Goal: Transaction & Acquisition: Book appointment/travel/reservation

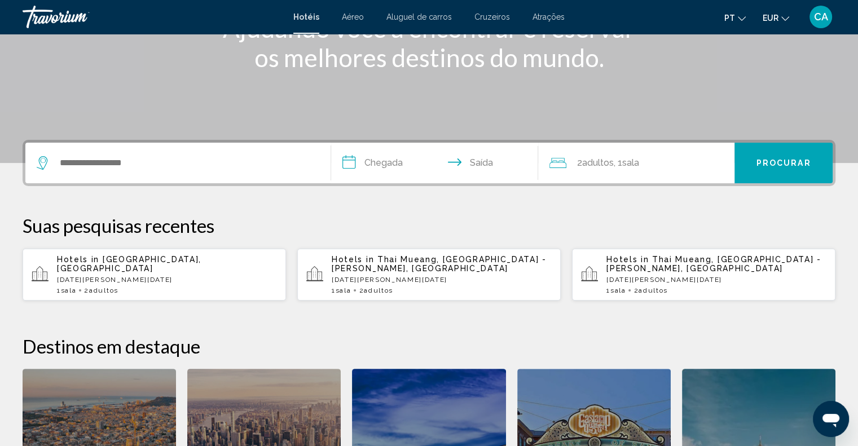
scroll to position [226, 0]
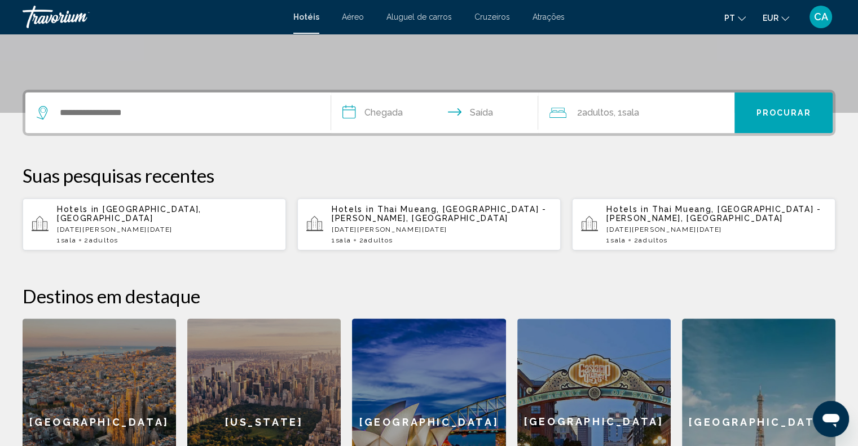
click at [547, 11] on div "Hotéis Aéreo Aluguel de carros Cruzeiros Atrações Hotéis Aéreo Aluguel de carro…" at bounding box center [429, 17] width 858 height 24
click at [547, 15] on span "Atrações" at bounding box center [548, 16] width 32 height 9
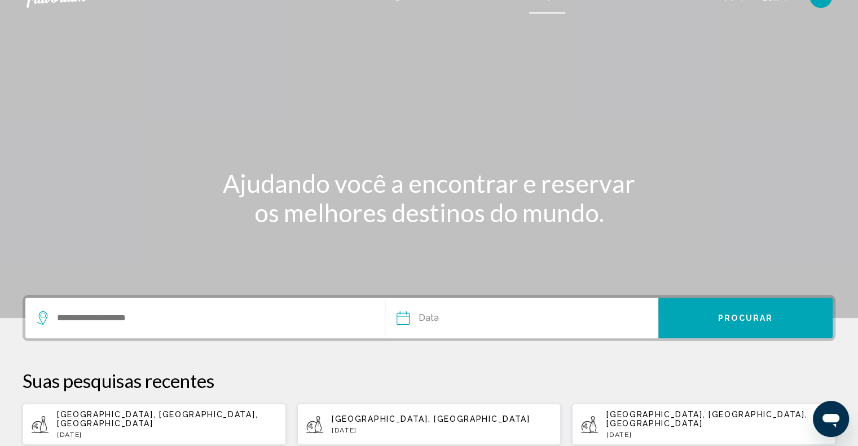
scroll to position [169, 0]
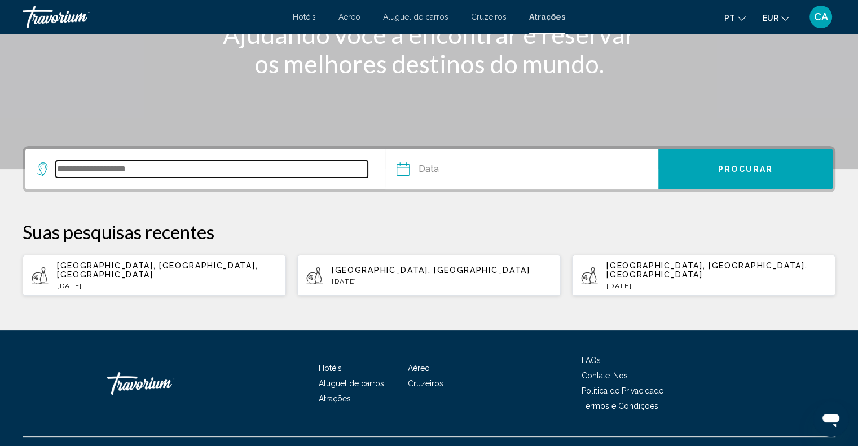
click at [152, 176] on input "Search widget" at bounding box center [212, 169] width 312 height 17
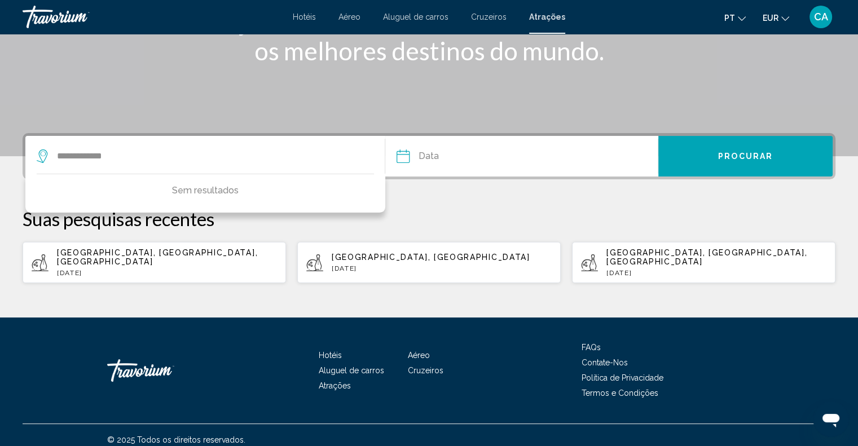
click at [388, 162] on div "Data Aug *** *** *** *** *** *** *** *** *** *** *** *** 2025 **** **** **** **…" at bounding box center [521, 156] width 273 height 41
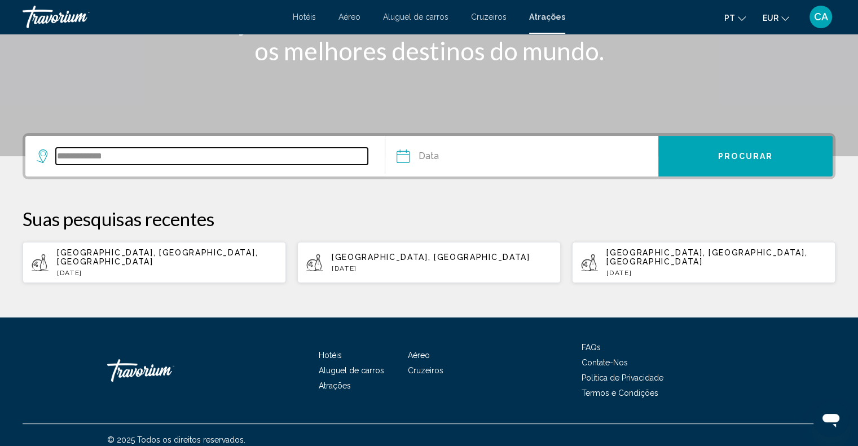
drag, startPoint x: 134, startPoint y: 159, endPoint x: 0, endPoint y: 157, distance: 134.2
click at [0, 157] on div "**********" at bounding box center [429, 208] width 858 height 151
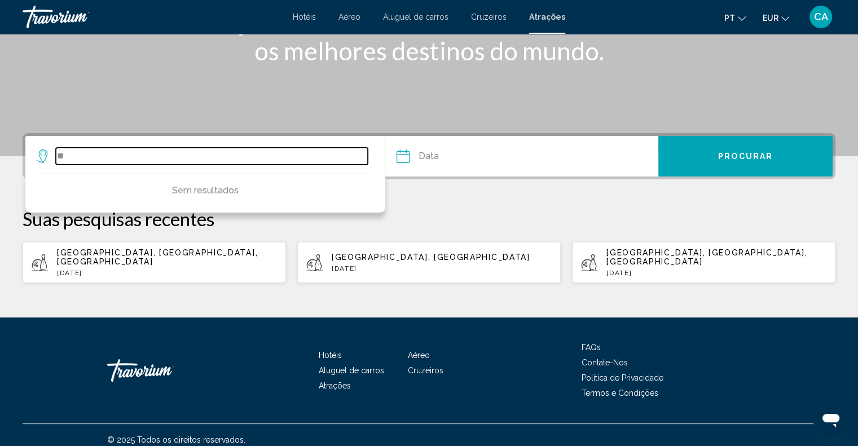
type input "*"
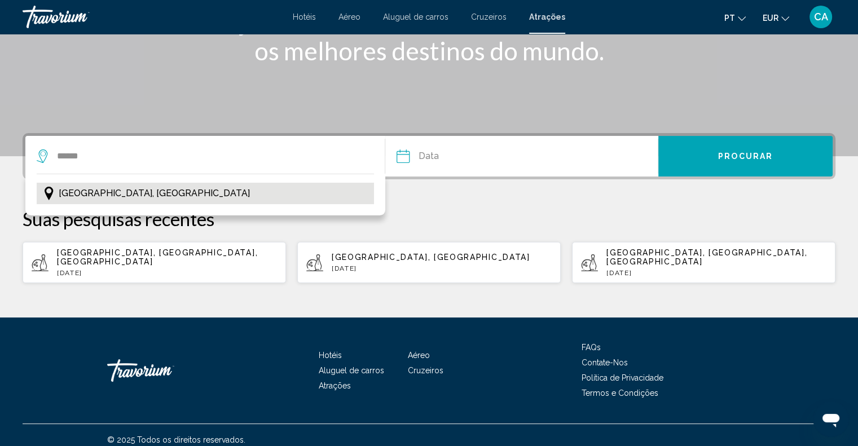
click at [304, 189] on button "[GEOGRAPHIC_DATA], [GEOGRAPHIC_DATA]" at bounding box center [205, 193] width 337 height 21
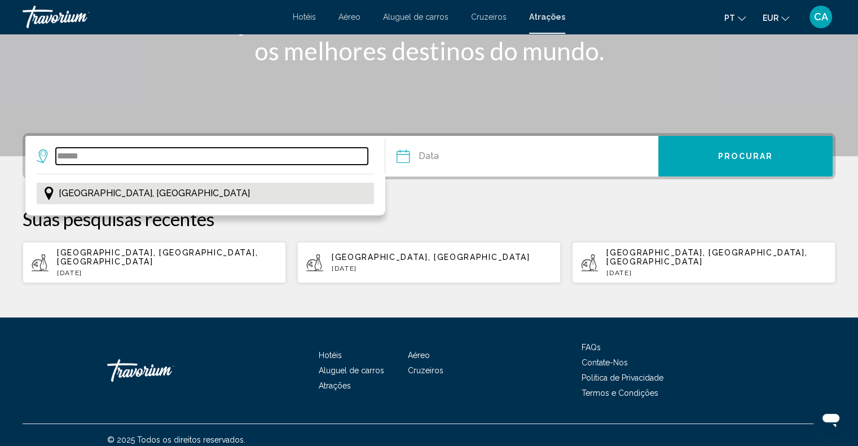
type input "**********"
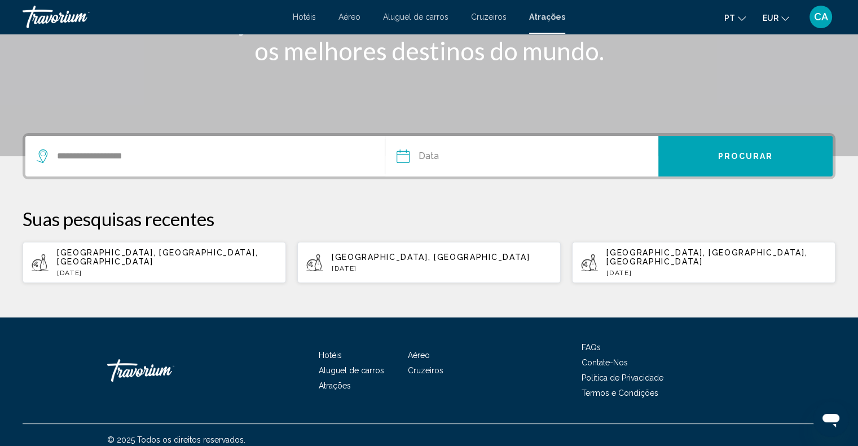
click at [510, 157] on input "Date" at bounding box center [461, 158] width 135 height 44
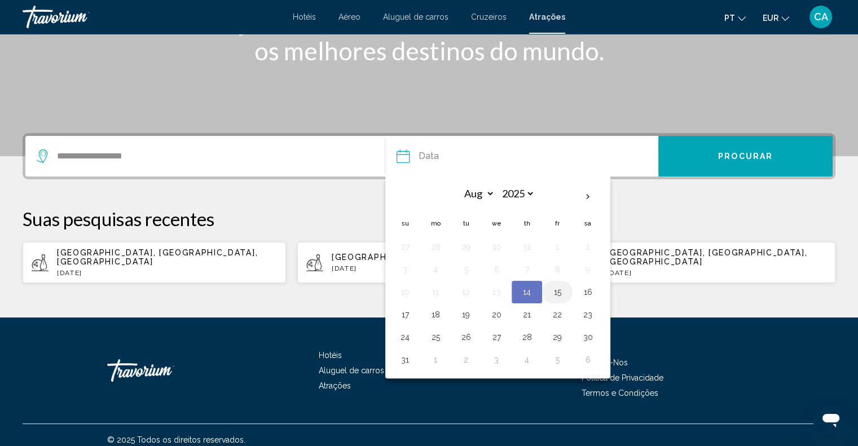
click at [552, 292] on button "15" at bounding box center [557, 292] width 18 height 16
type input "**********"
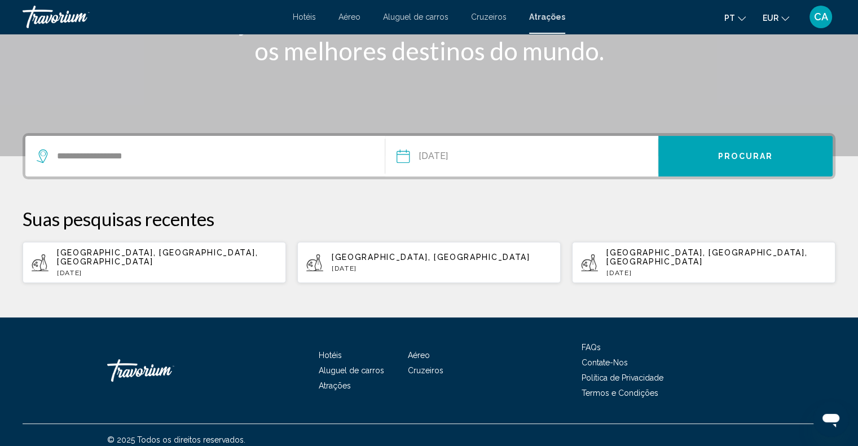
click at [735, 157] on span "Procurar" at bounding box center [745, 156] width 55 height 9
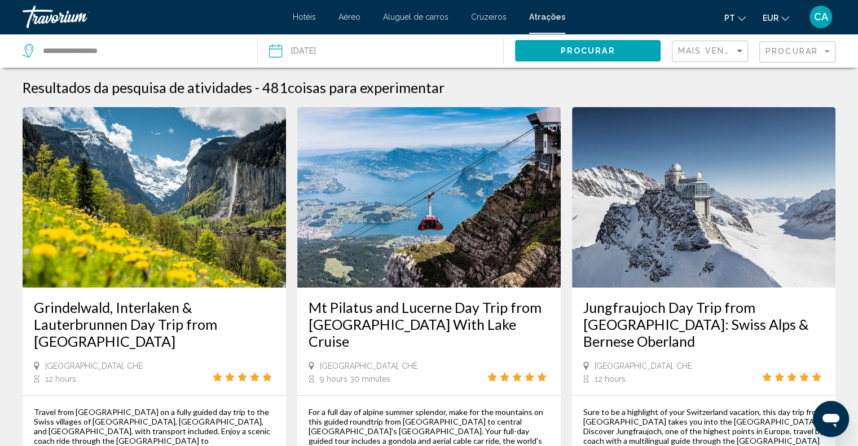
click at [813, 43] on div "Procurar" at bounding box center [798, 52] width 67 height 21
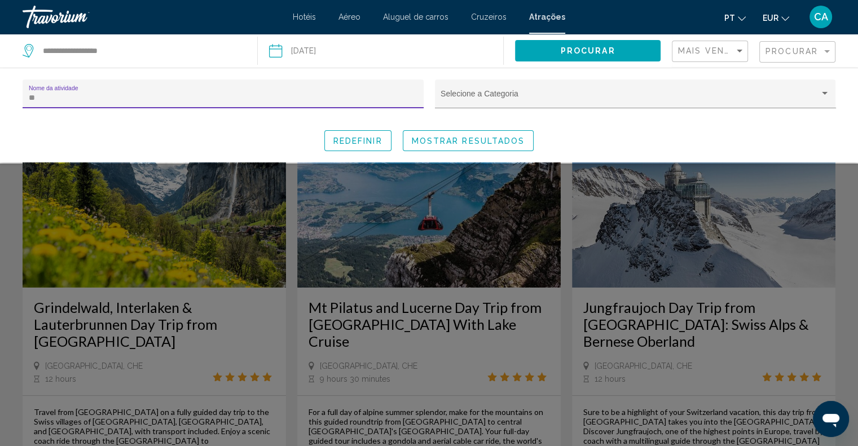
type input "*"
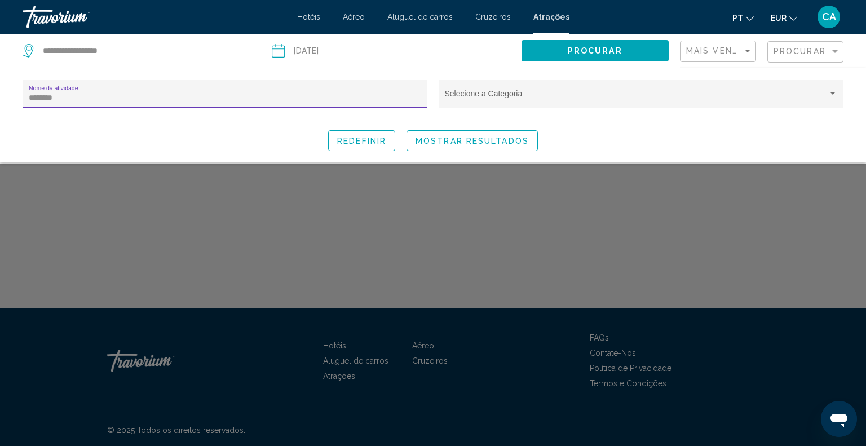
type input "********"
click at [474, 144] on span "Mostrar resultados" at bounding box center [472, 140] width 113 height 9
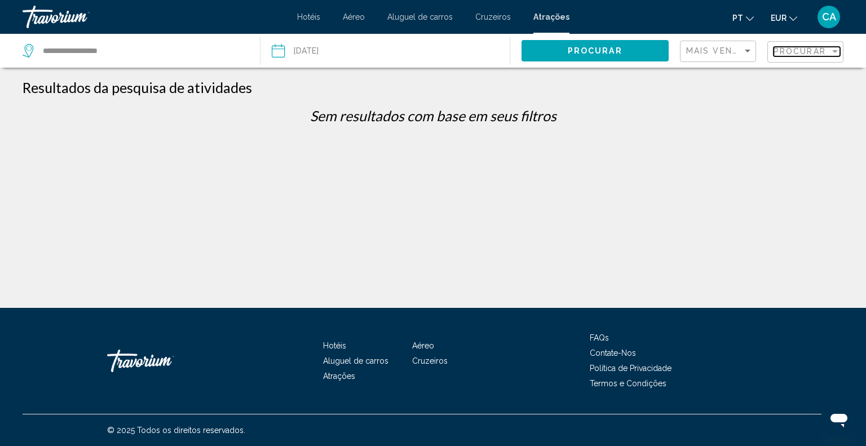
click at [803, 55] on span "Procurar" at bounding box center [800, 51] width 52 height 9
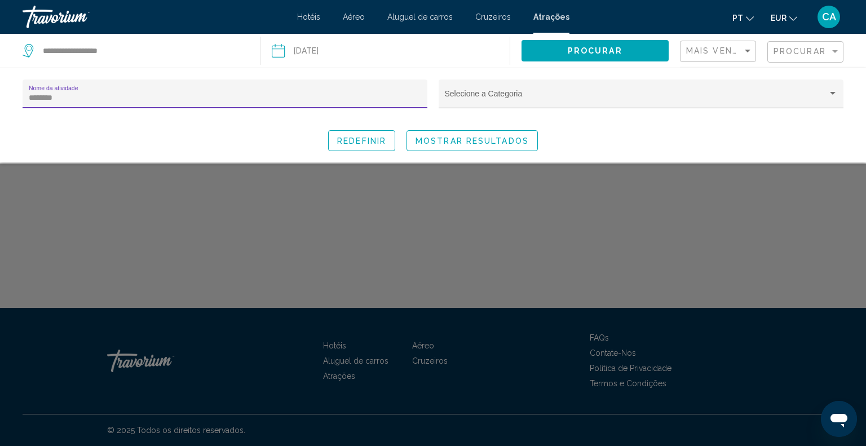
drag, startPoint x: 133, startPoint y: 99, endPoint x: 0, endPoint y: 84, distance: 133.3
click at [0, 84] on div "******** Nome da atividade Selecione a Categoria Redefinir Mostrar resultados" at bounding box center [433, 116] width 866 height 72
type input "*****"
click at [453, 148] on button "Mostrar resultados" at bounding box center [472, 140] width 131 height 21
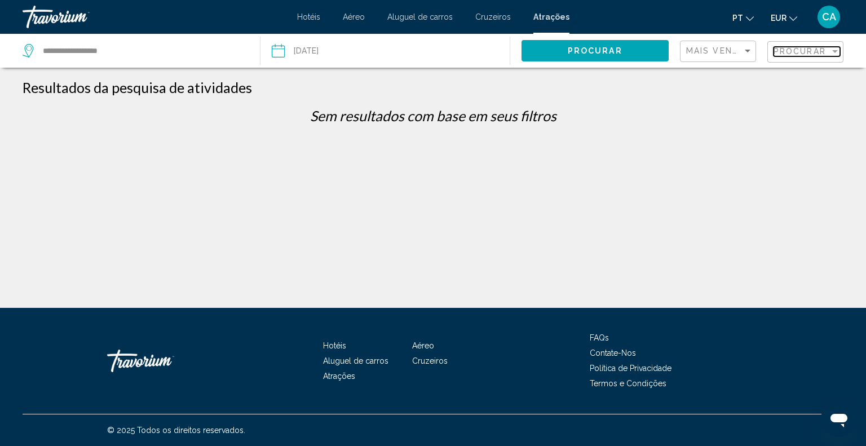
click at [827, 52] on div "Procurar" at bounding box center [802, 51] width 56 height 9
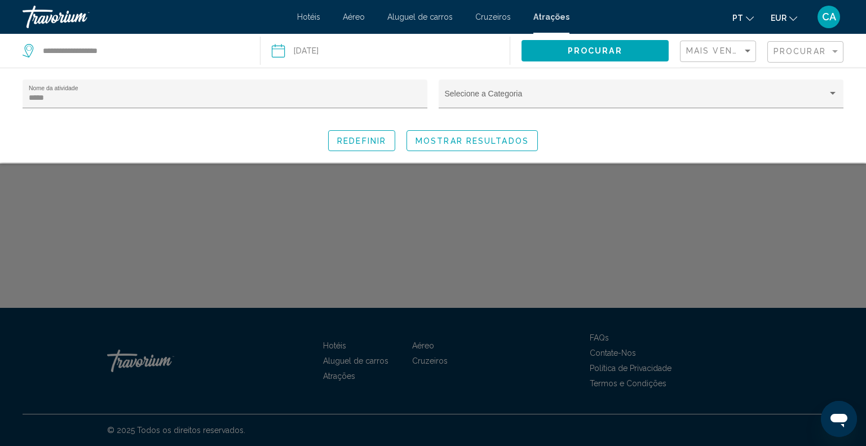
click at [553, 179] on div "Search widget" at bounding box center [433, 305] width 866 height 282
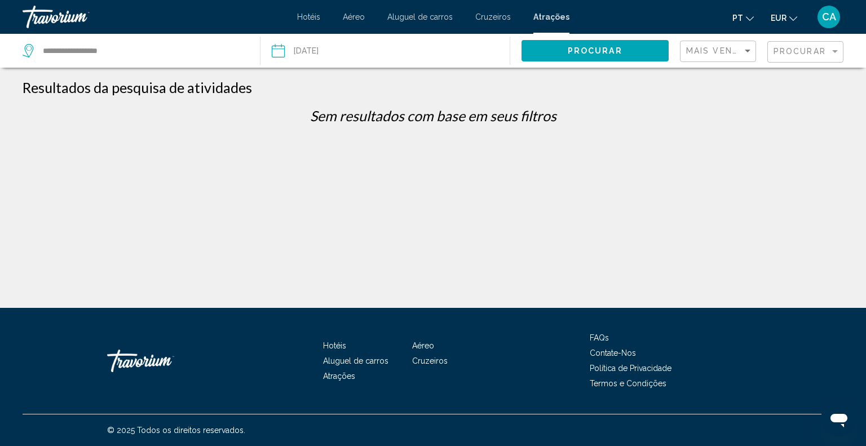
click at [592, 53] on span "Procurar" at bounding box center [595, 51] width 55 height 9
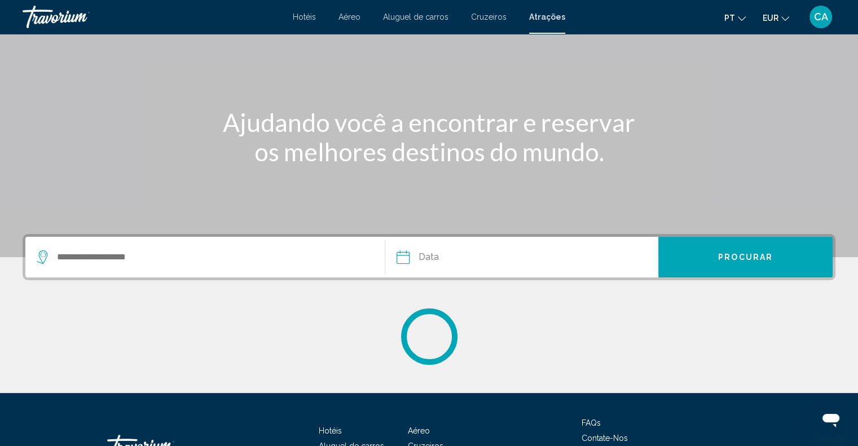
scroll to position [166, 0]
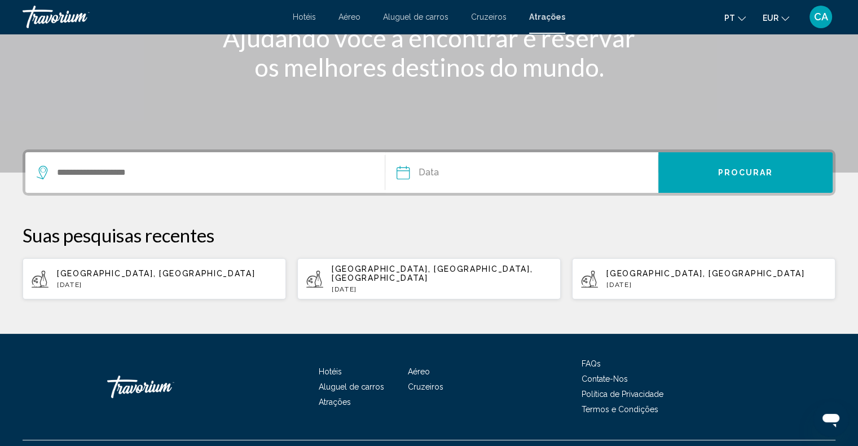
click at [104, 261] on app-activities-recent-search "[GEOGRAPHIC_DATA], [GEOGRAPHIC_DATA] [DATE]" at bounding box center [154, 278] width 263 height 41
type input "**********"
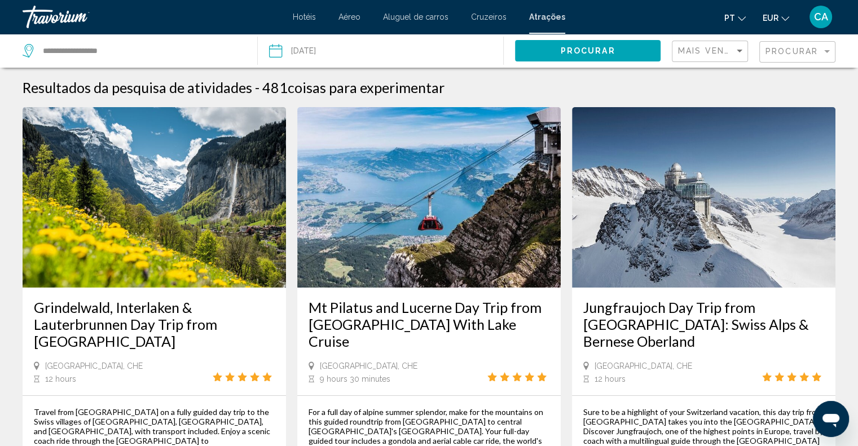
click at [805, 45] on div "Procurar" at bounding box center [798, 52] width 67 height 21
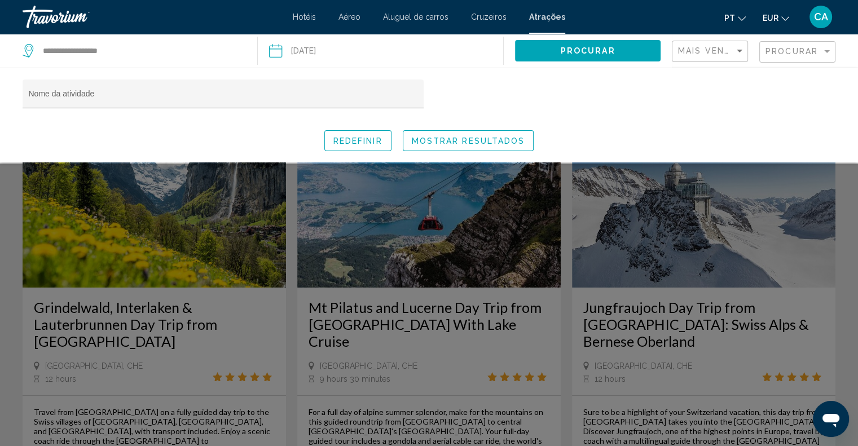
click at [792, 38] on div "Procurar" at bounding box center [797, 51] width 76 height 34
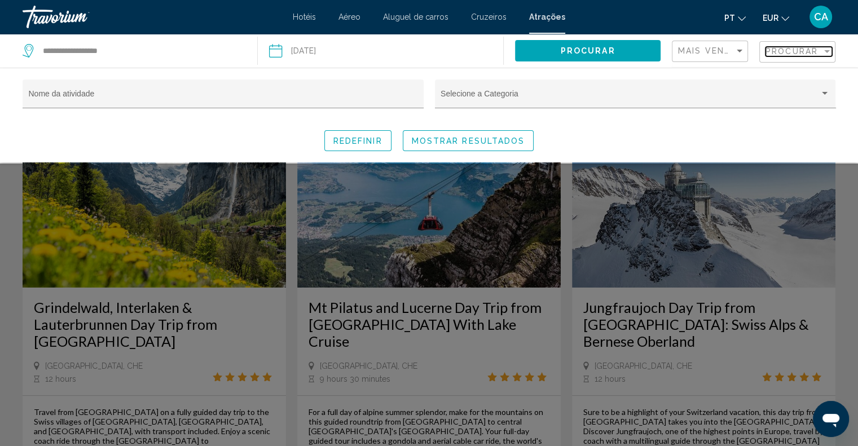
click at [797, 47] on span "Procurar" at bounding box center [791, 51] width 52 height 9
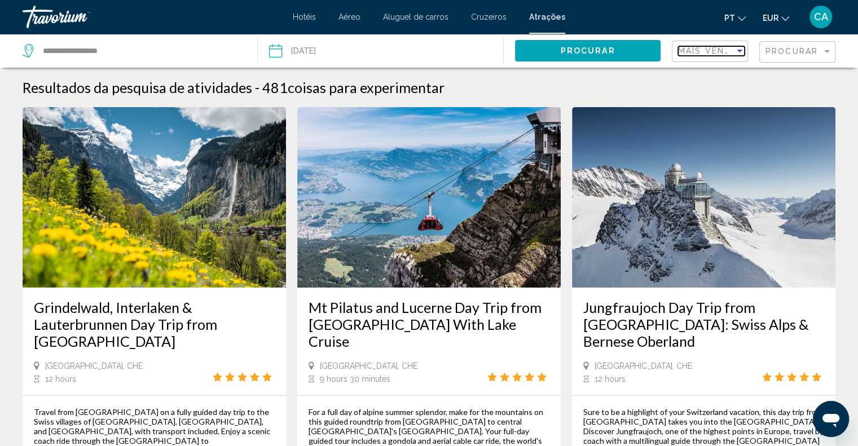
click at [717, 49] on span "Mais vendidos" at bounding box center [716, 50] width 76 height 9
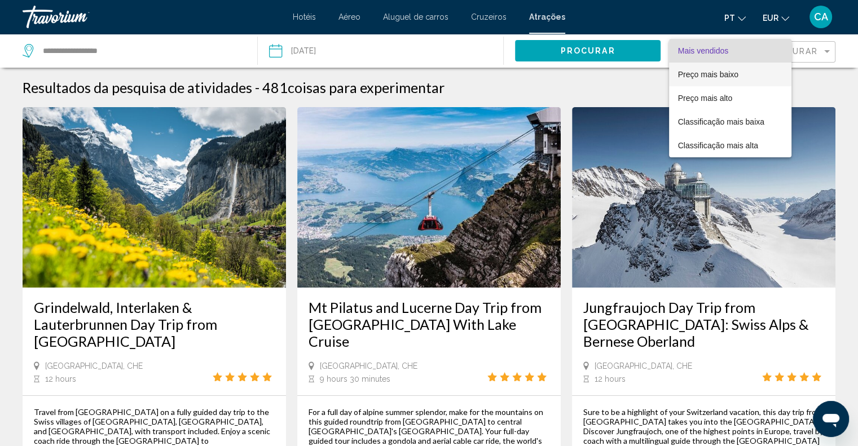
click at [707, 82] on span "Preço mais baixo" at bounding box center [730, 75] width 104 height 24
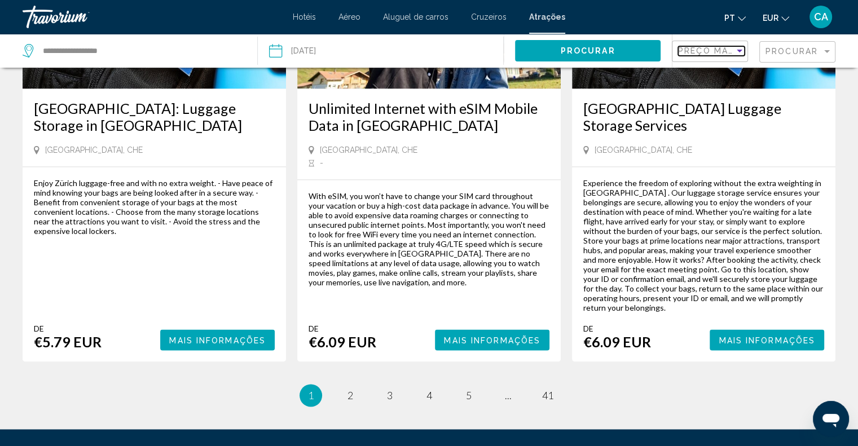
scroll to position [1748, 0]
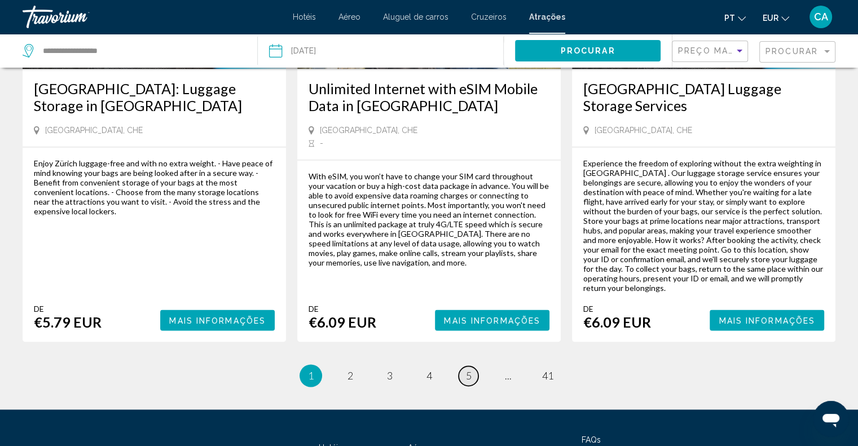
click at [469, 369] on span "5" at bounding box center [469, 375] width 6 height 12
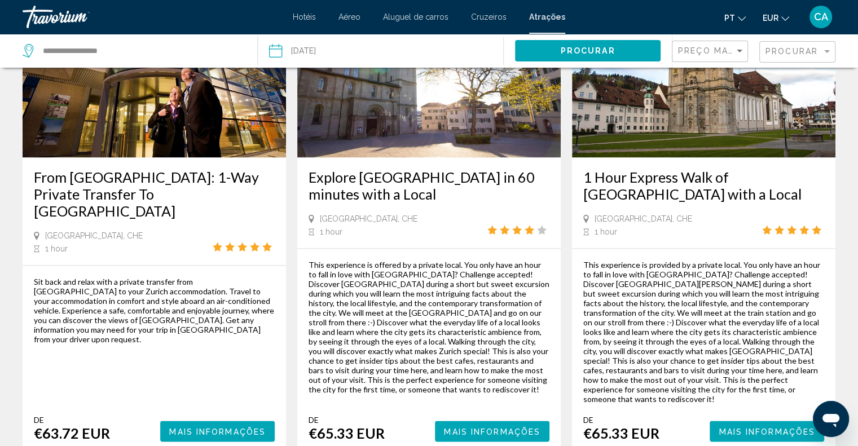
scroll to position [1674, 0]
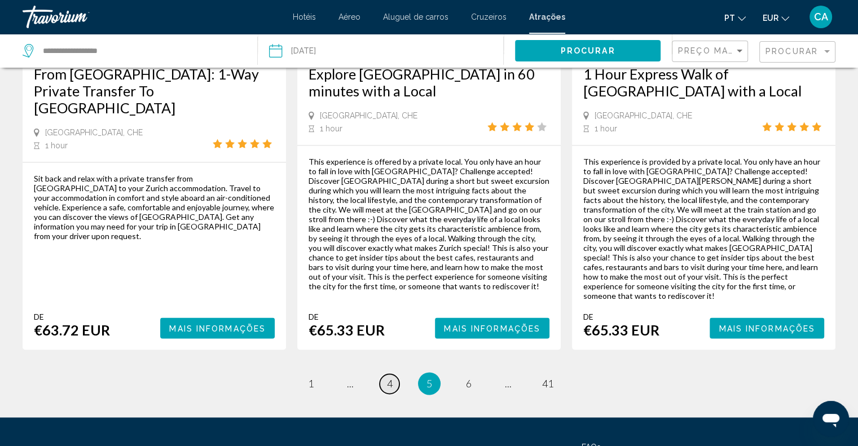
click at [387, 377] on span "4" at bounding box center [390, 383] width 6 height 12
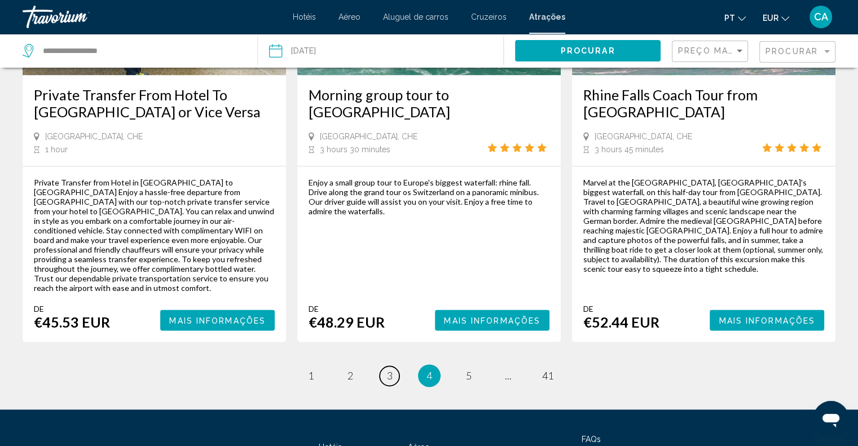
scroll to position [1727, 0]
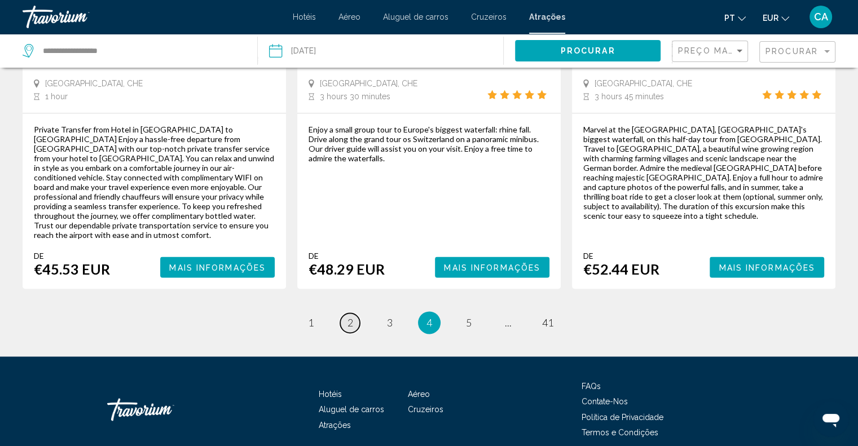
click at [353, 313] on link "page 2" at bounding box center [350, 323] width 20 height 20
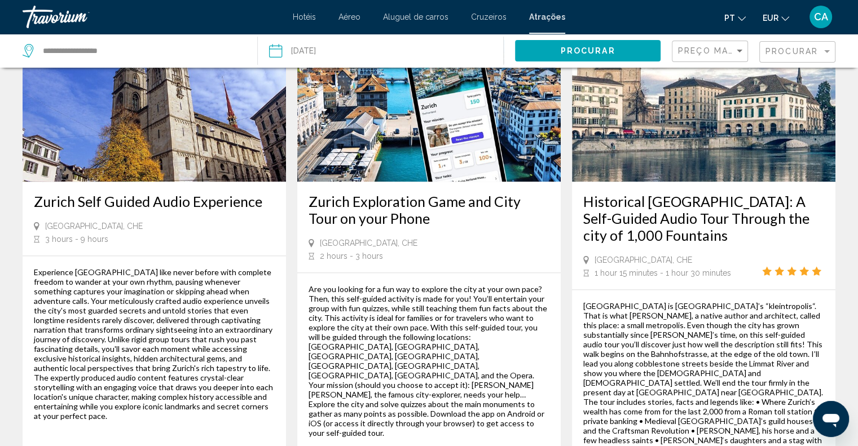
scroll to position [1635, 0]
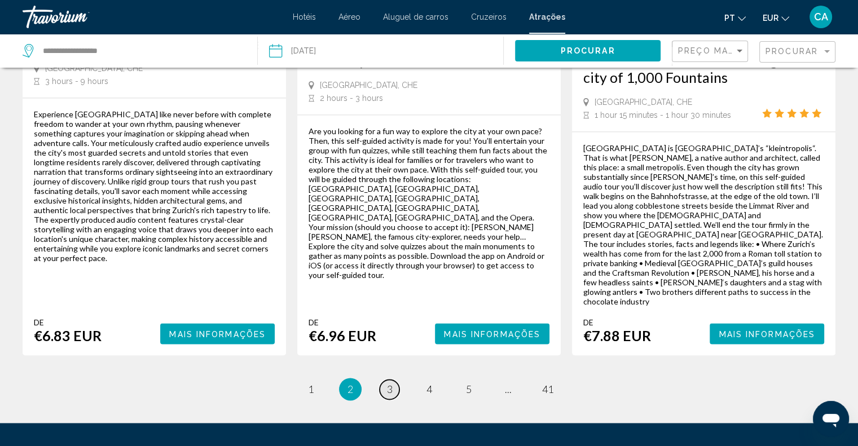
click at [391, 383] on span "3" at bounding box center [390, 389] width 6 height 12
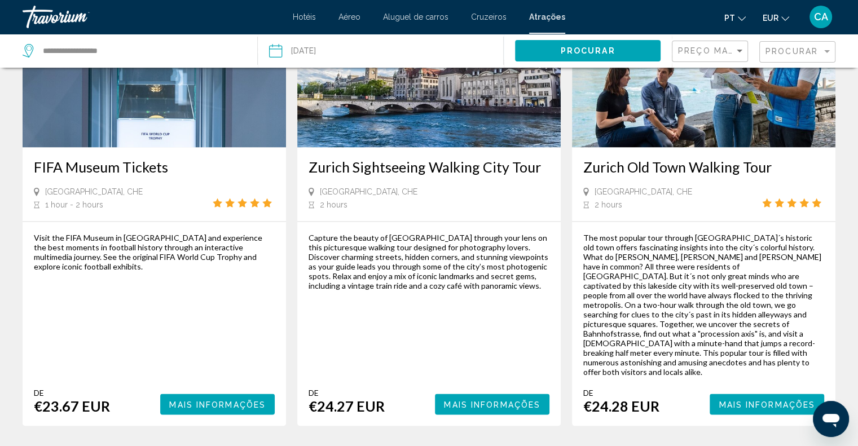
scroll to position [1692, 0]
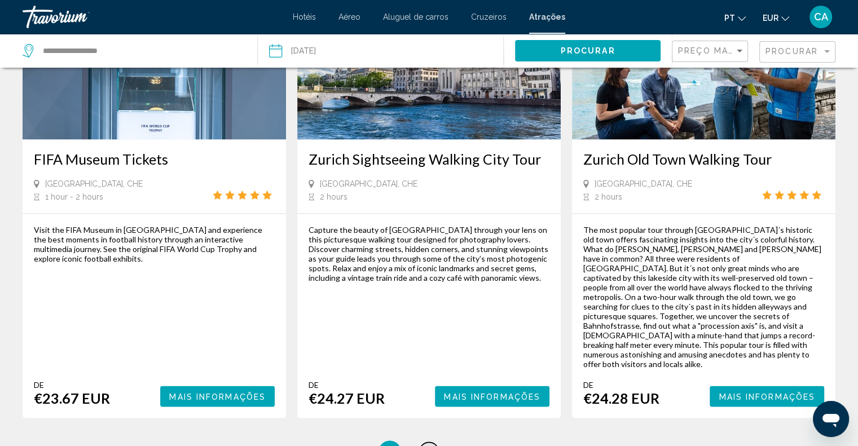
click at [425, 442] on link "page 4" at bounding box center [429, 452] width 20 height 20
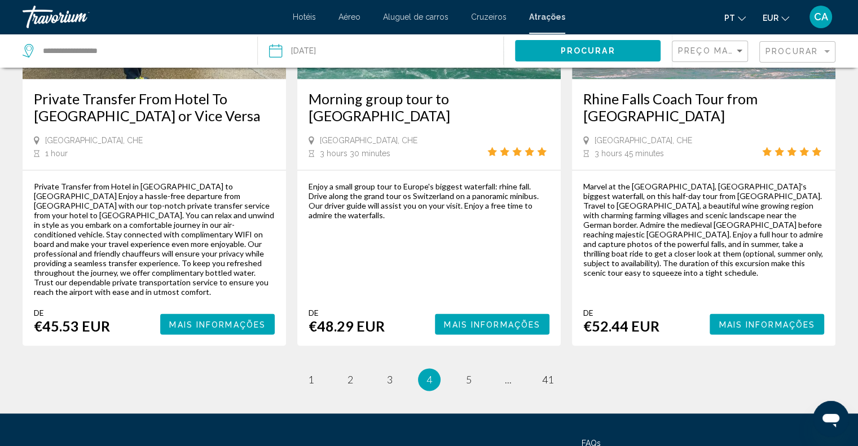
scroll to position [1614, 0]
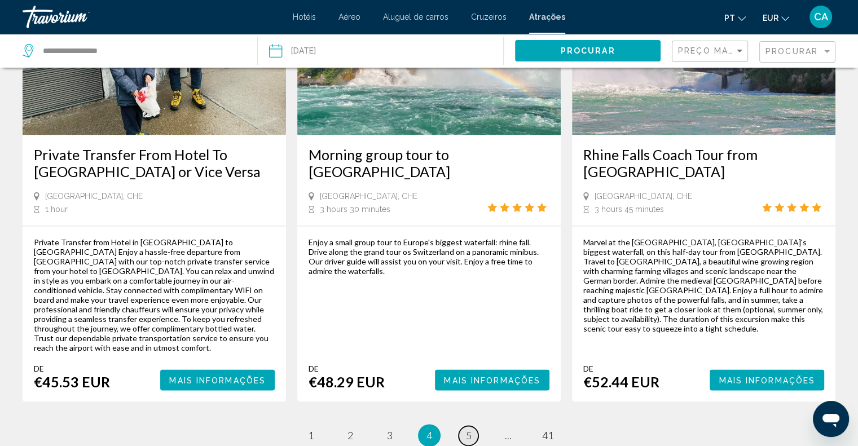
click at [461, 426] on link "page 5" at bounding box center [468, 436] width 20 height 20
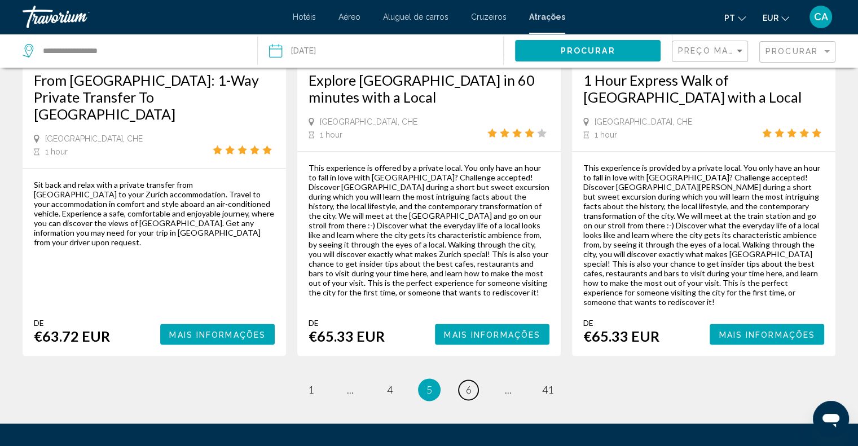
scroll to position [1674, 0]
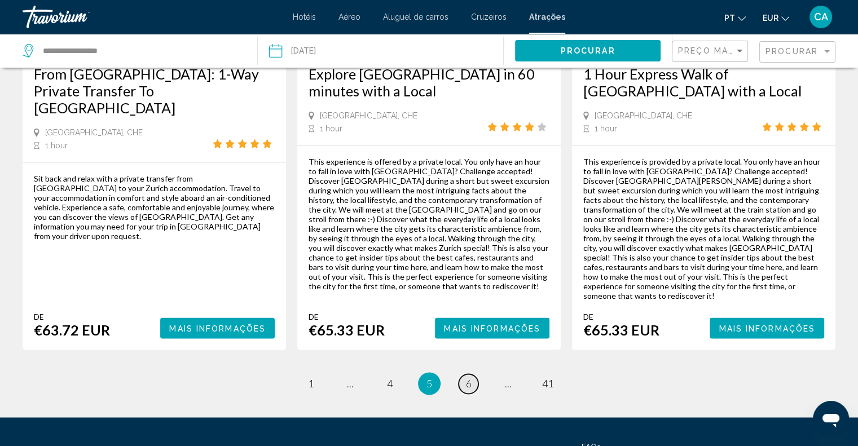
click at [466, 377] on span "6" at bounding box center [469, 383] width 6 height 12
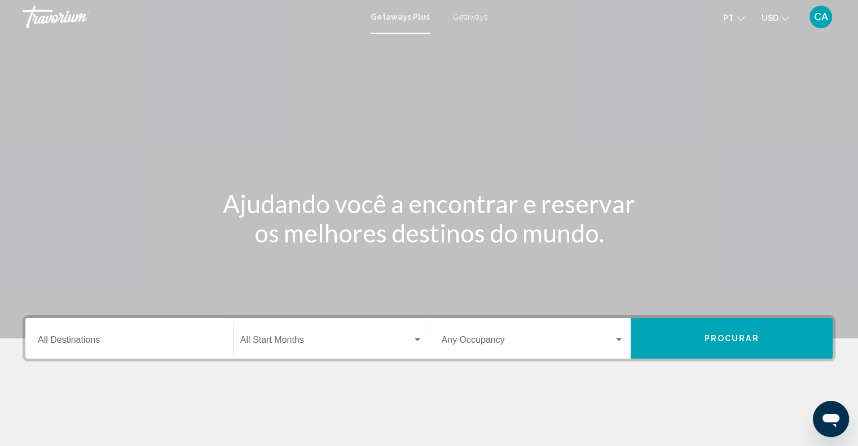
click at [480, 14] on span "Getaways" at bounding box center [470, 16] width 36 height 9
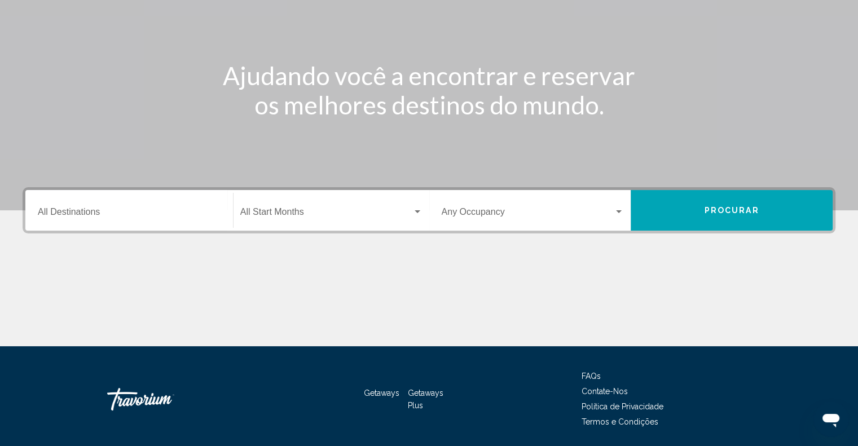
scroll to position [166, 0]
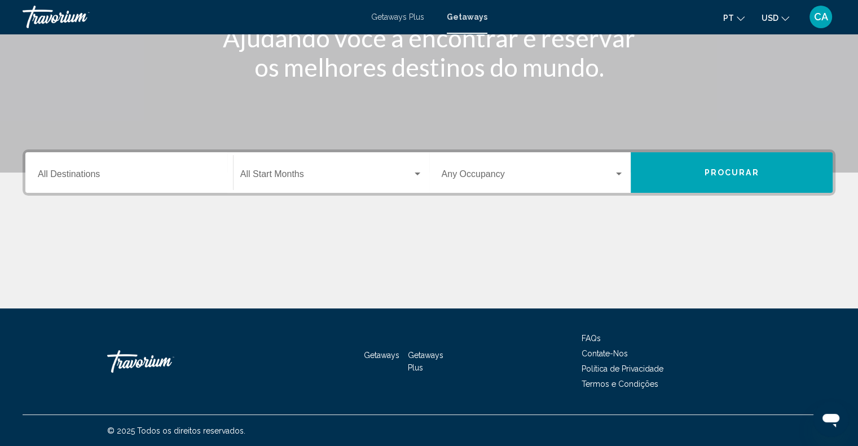
click at [183, 180] on input "Destination All Destinations" at bounding box center [129, 176] width 183 height 10
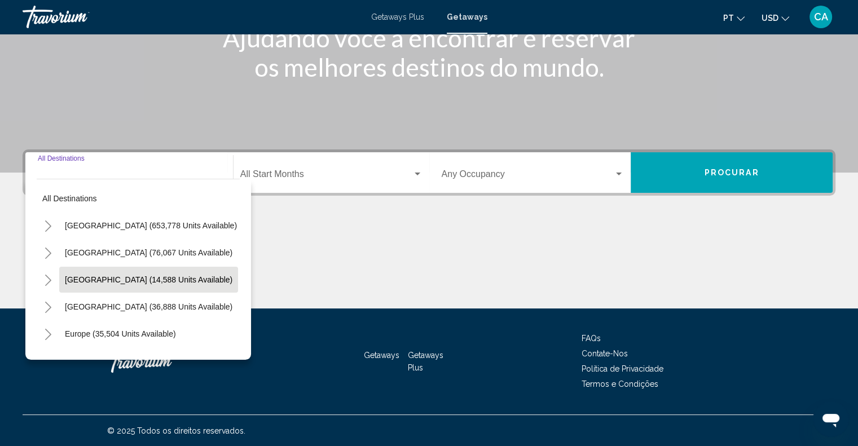
scroll to position [56, 0]
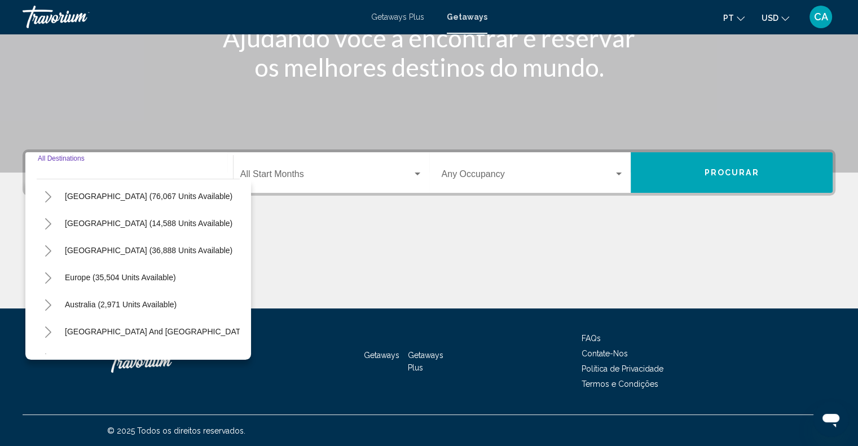
click at [47, 276] on icon "Toggle Europe (35,504 units available)" at bounding box center [48, 277] width 8 height 11
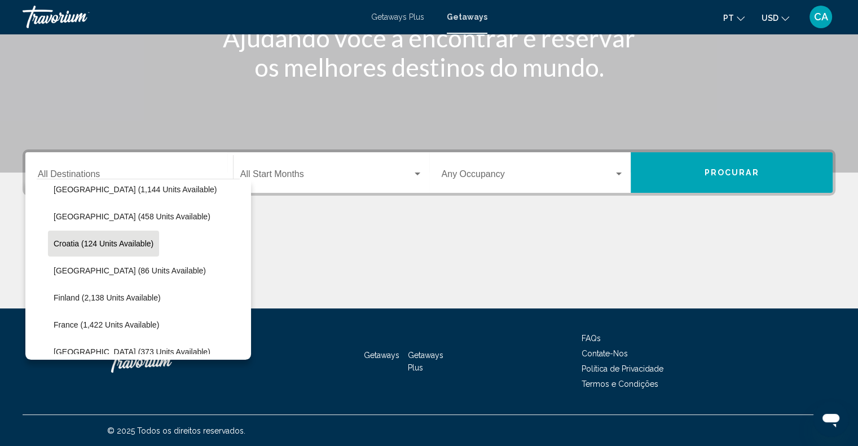
scroll to position [226, 0]
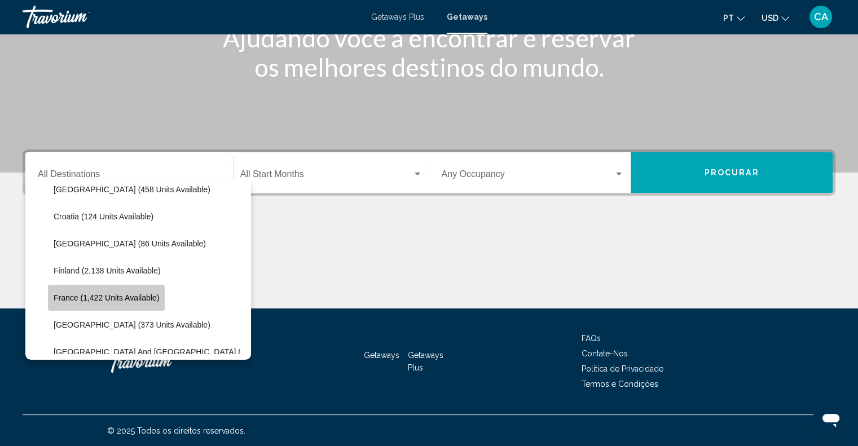
click at [84, 289] on button "France (1,422 units available)" at bounding box center [106, 298] width 117 height 26
type input "**********"
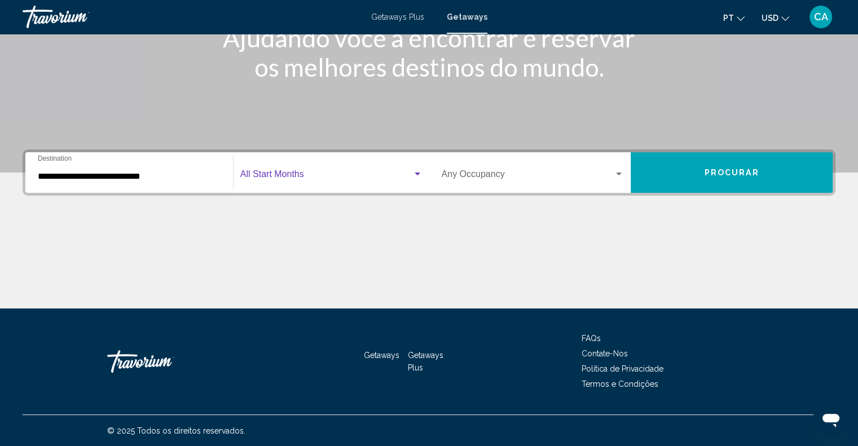
click at [404, 173] on span "Search widget" at bounding box center [326, 176] width 172 height 10
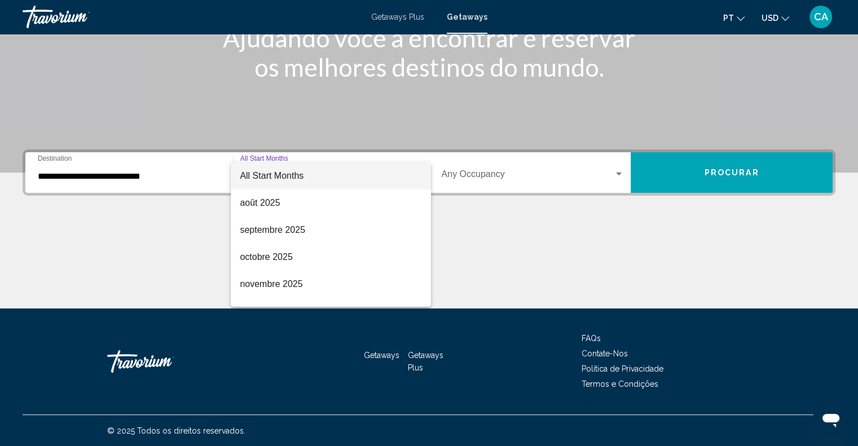
scroll to position [235, 0]
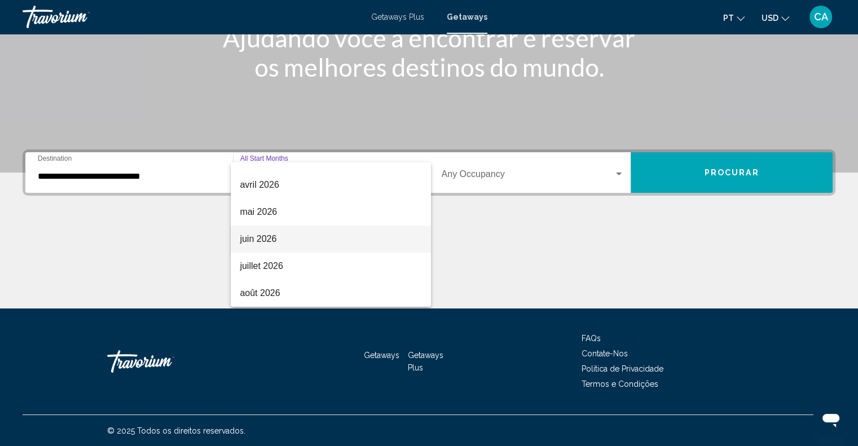
click at [322, 240] on span "juin 2026" at bounding box center [331, 239] width 182 height 27
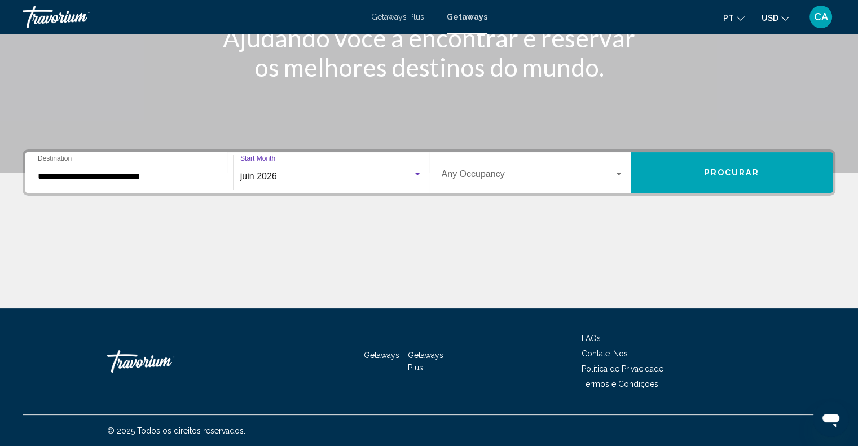
click at [738, 166] on button "Procurar" at bounding box center [731, 172] width 202 height 41
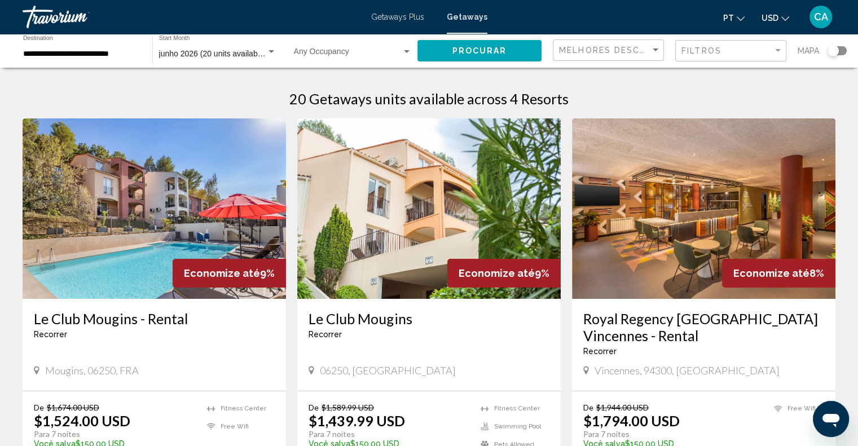
click at [412, 24] on div "Getaways Plus Getaways pt English Español Français Italiano Português русский U…" at bounding box center [429, 17] width 858 height 24
click at [409, 18] on span "Getaways Plus" at bounding box center [397, 16] width 53 height 9
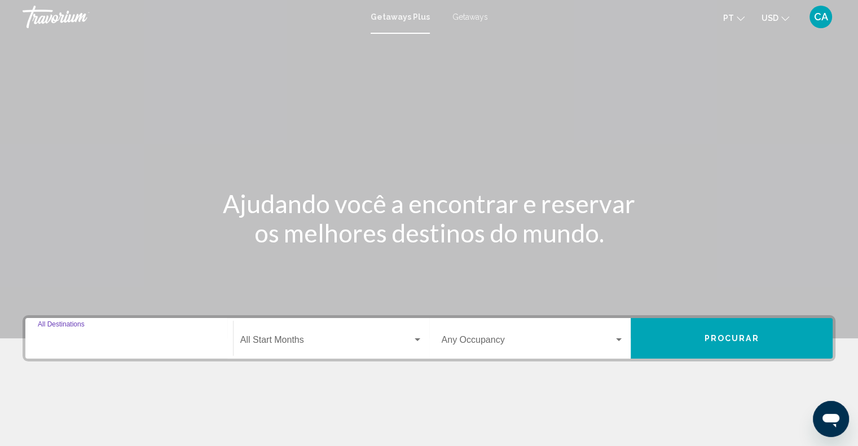
click at [140, 338] on input "Destination All Destinations" at bounding box center [129, 342] width 183 height 10
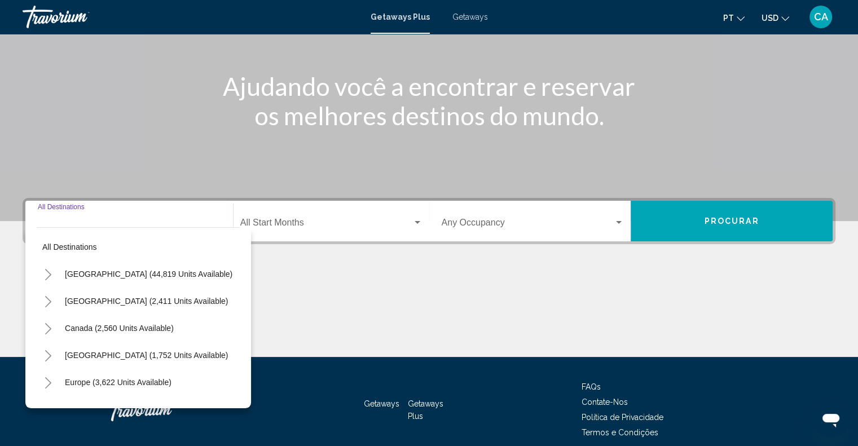
scroll to position [166, 0]
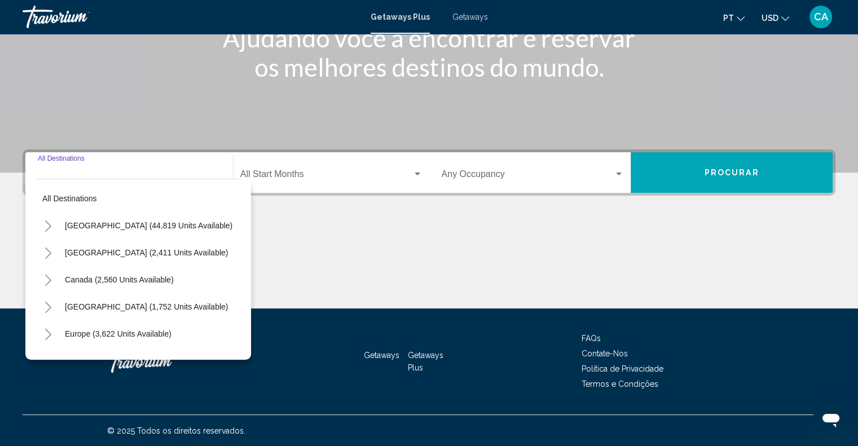
click at [44, 330] on icon "Toggle Europe (3,622 units available)" at bounding box center [48, 334] width 8 height 11
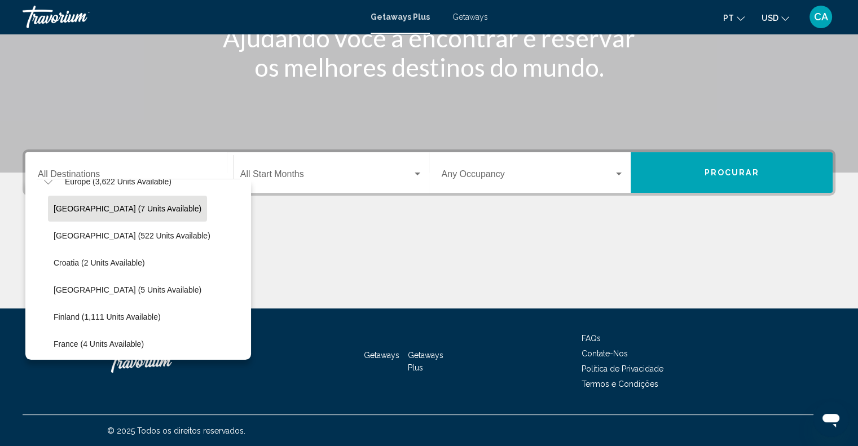
scroll to position [226, 0]
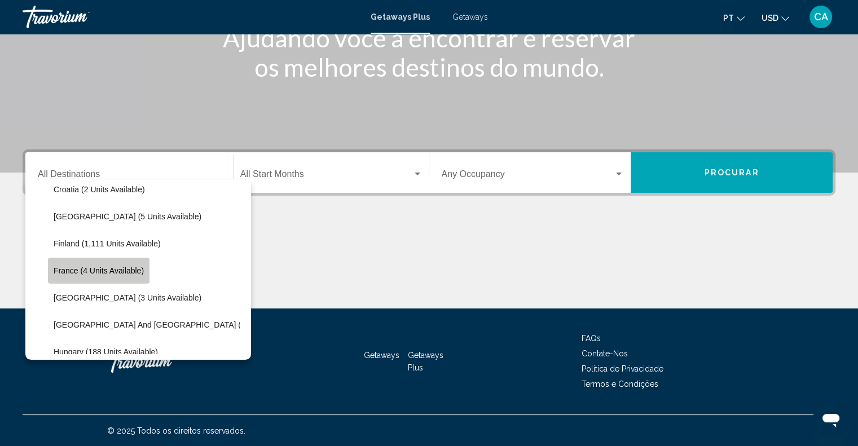
click at [104, 266] on span "France (4 units available)" at bounding box center [99, 270] width 90 height 9
type input "**********"
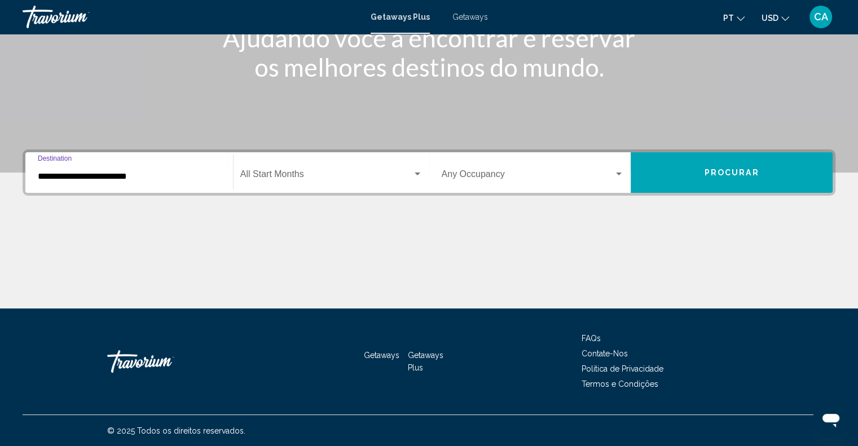
click at [713, 169] on span "Procurar" at bounding box center [731, 173] width 55 height 9
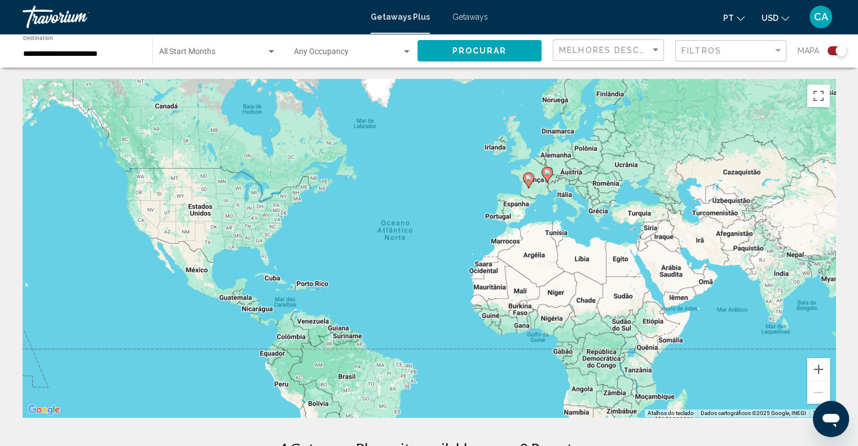
click at [191, 48] on div "Start Month All Start Months" at bounding box center [217, 51] width 117 height 31
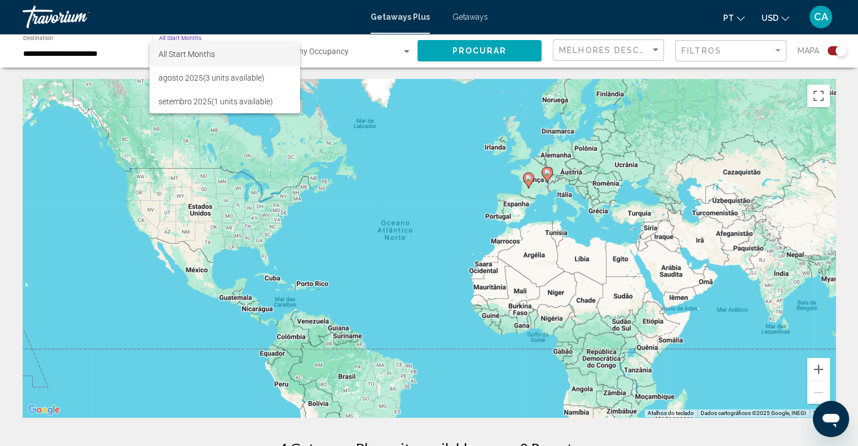
click at [191, 48] on span "All Start Months" at bounding box center [224, 54] width 133 height 24
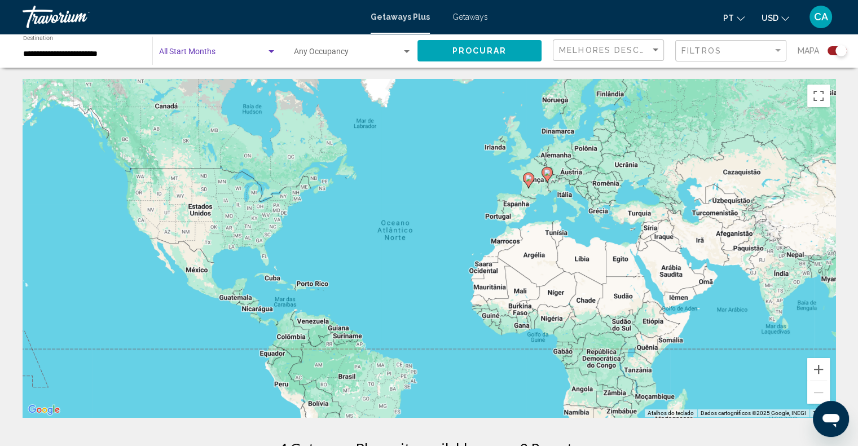
click at [191, 48] on div "Start Month All Start Months" at bounding box center [217, 51] width 117 height 31
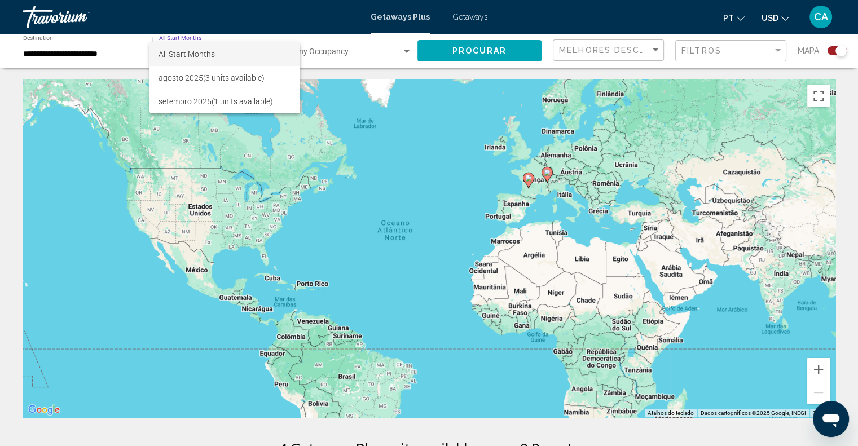
click at [191, 50] on span "All Start Months" at bounding box center [186, 54] width 56 height 9
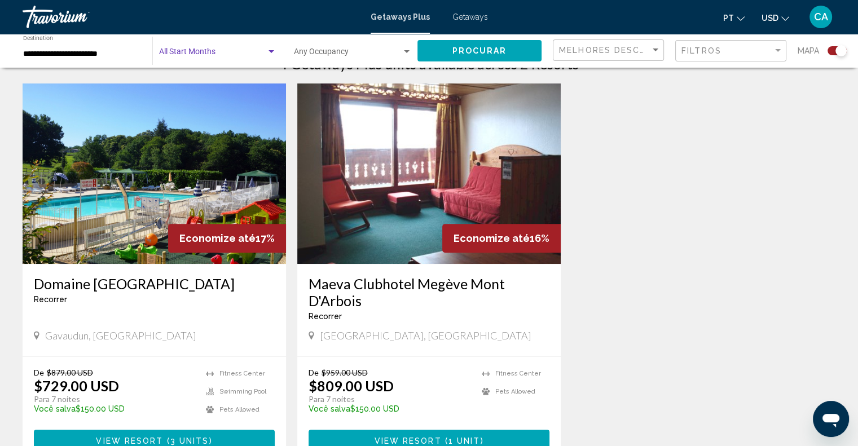
scroll to position [507, 0]
